Goal: Browse casually

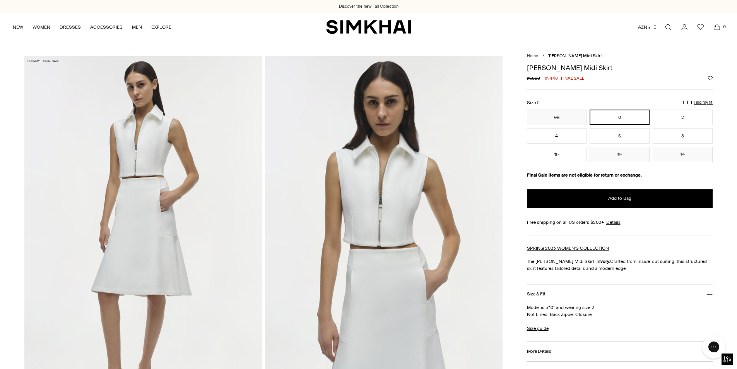
click at [158, 152] on img at bounding box center [143, 234] width 238 height 357
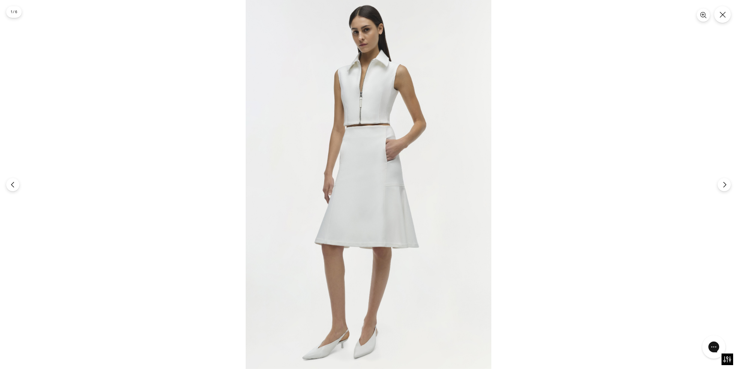
click at [630, 47] on div at bounding box center [368, 184] width 737 height 369
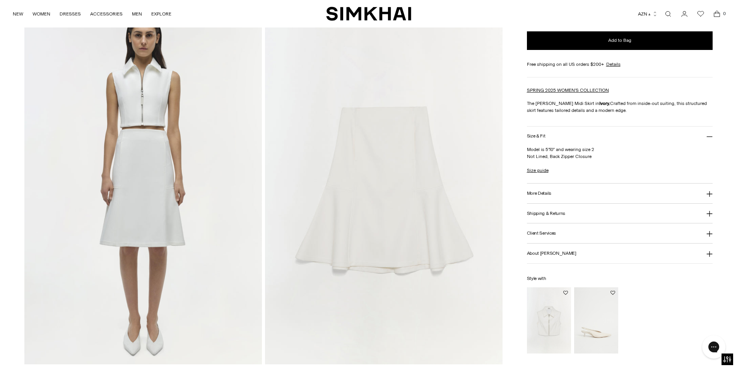
scroll to position [852, 0]
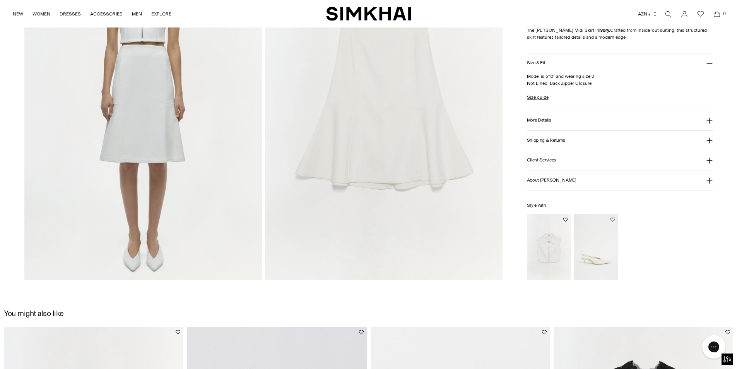
click at [162, 185] on img at bounding box center [143, 102] width 238 height 357
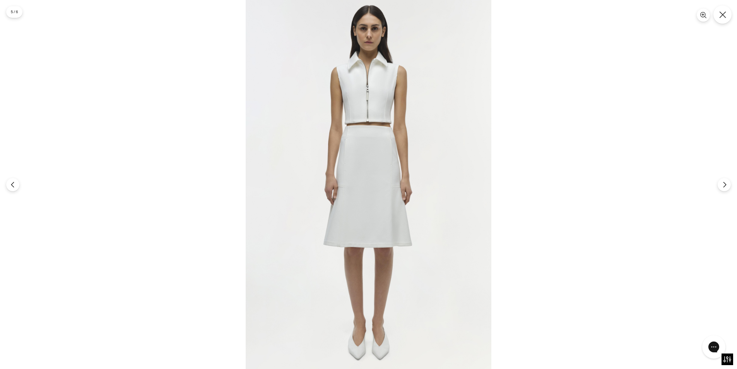
click at [729, 16] on button "Close" at bounding box center [723, 14] width 18 height 18
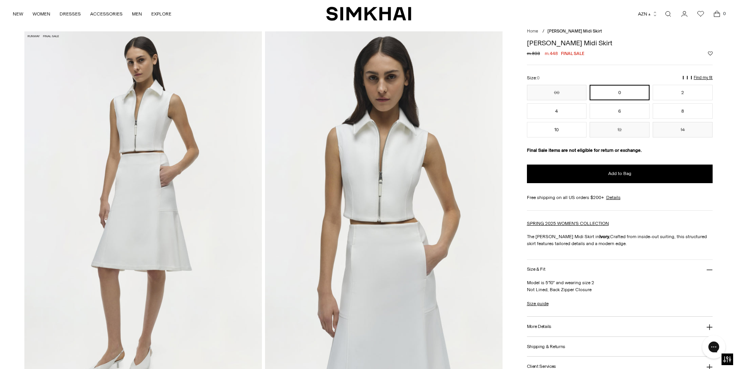
scroll to position [0, 0]
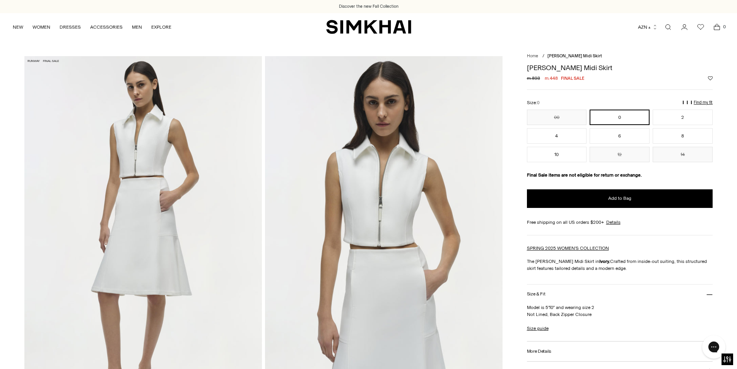
click at [153, 167] on img at bounding box center [143, 234] width 238 height 357
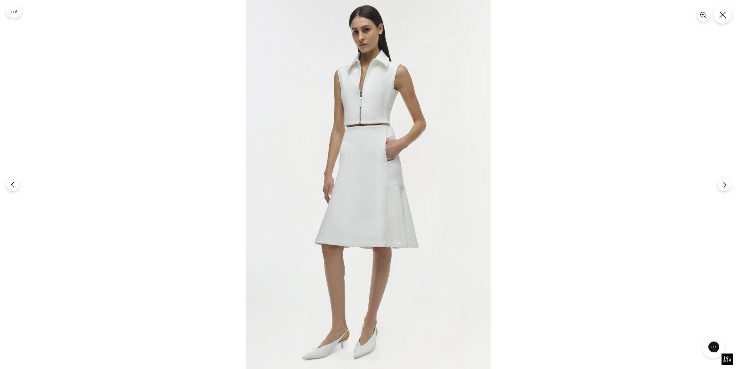
click at [722, 21] on button "Close" at bounding box center [723, 14] width 18 height 18
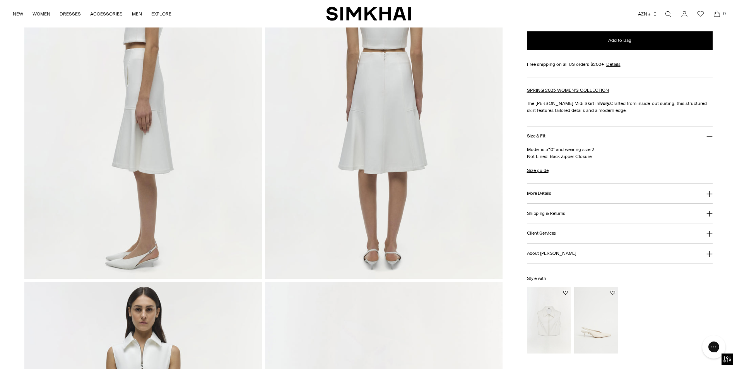
scroll to position [503, 0]
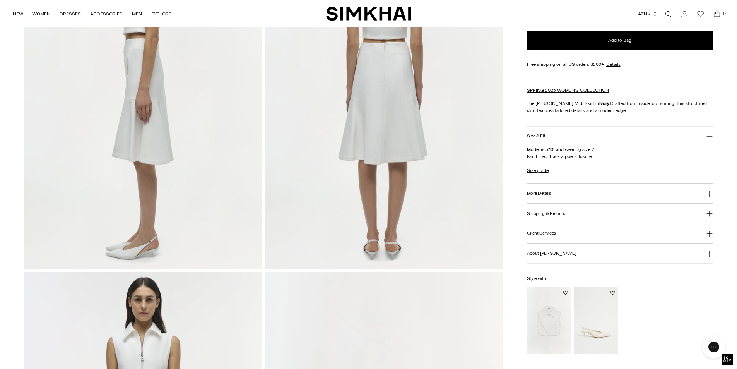
click at [135, 135] on img at bounding box center [143, 91] width 238 height 357
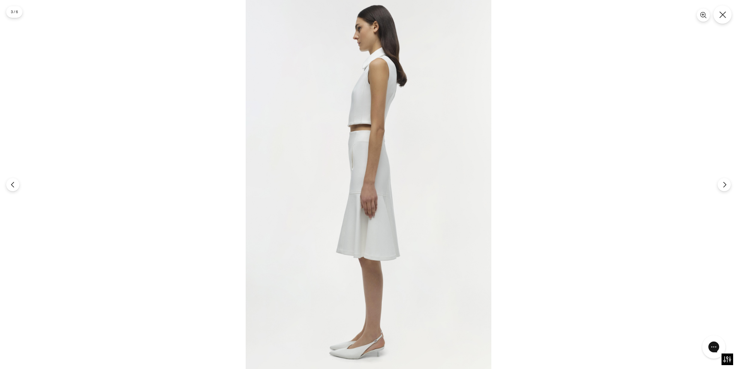
click at [721, 15] on icon "Close" at bounding box center [723, 14] width 7 height 7
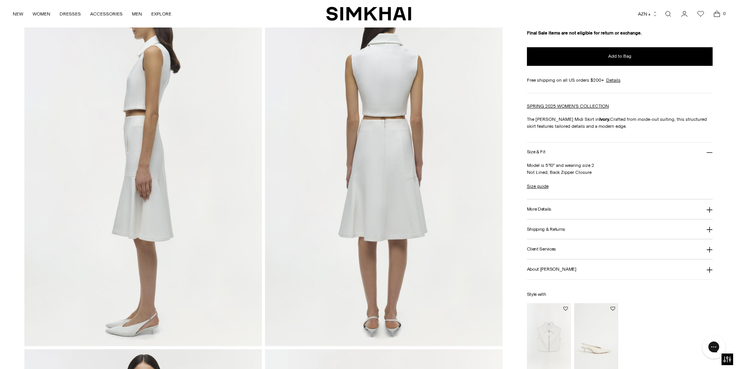
scroll to position [426, 0]
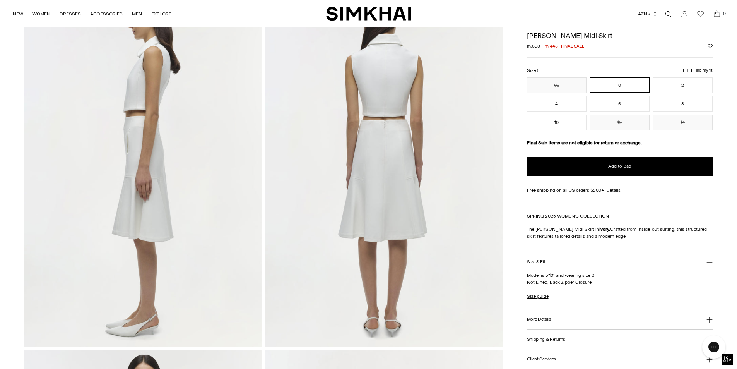
click at [399, 132] on img at bounding box center [384, 168] width 238 height 357
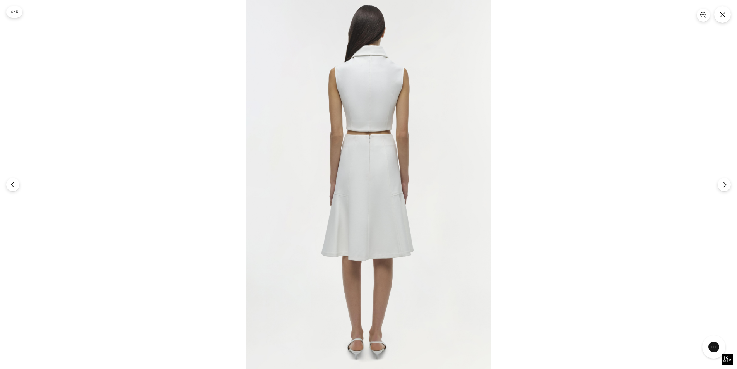
click at [609, 99] on div at bounding box center [368, 184] width 737 height 369
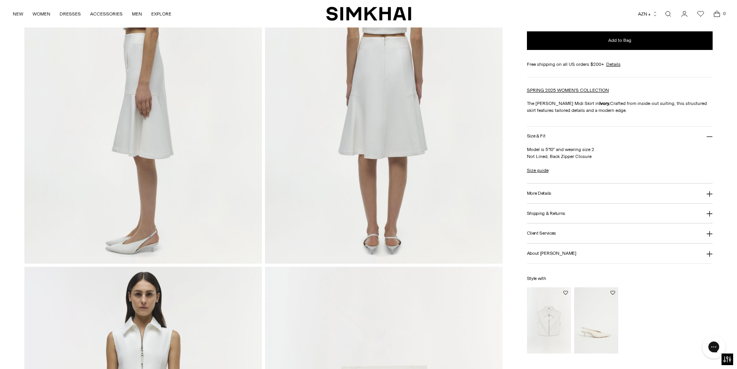
scroll to position [581, 0]
